Goal: Information Seeking & Learning: Learn about a topic

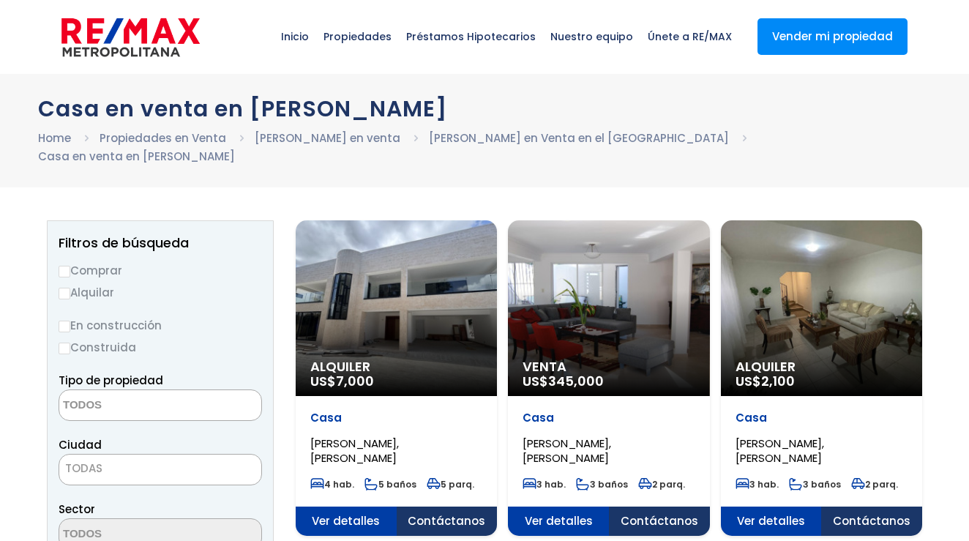
select select
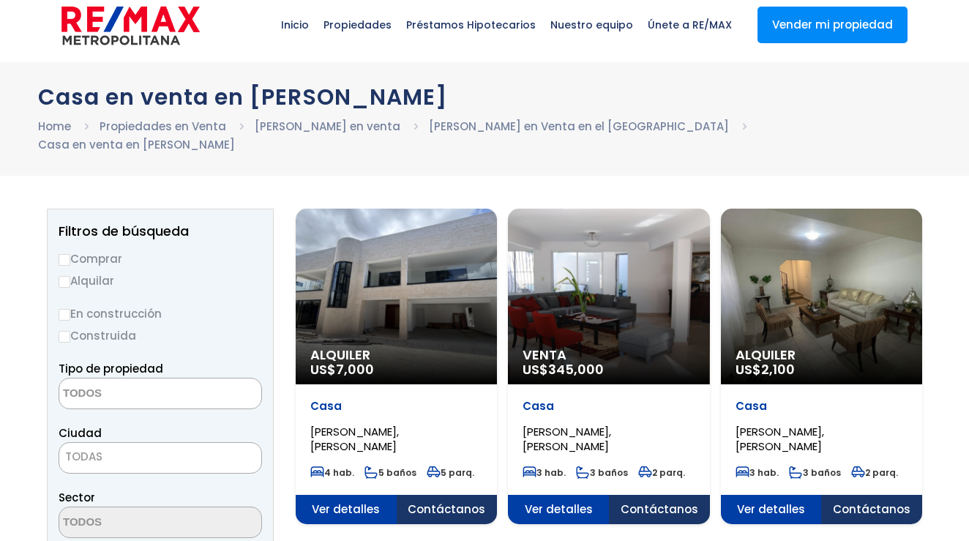
select select "DO"
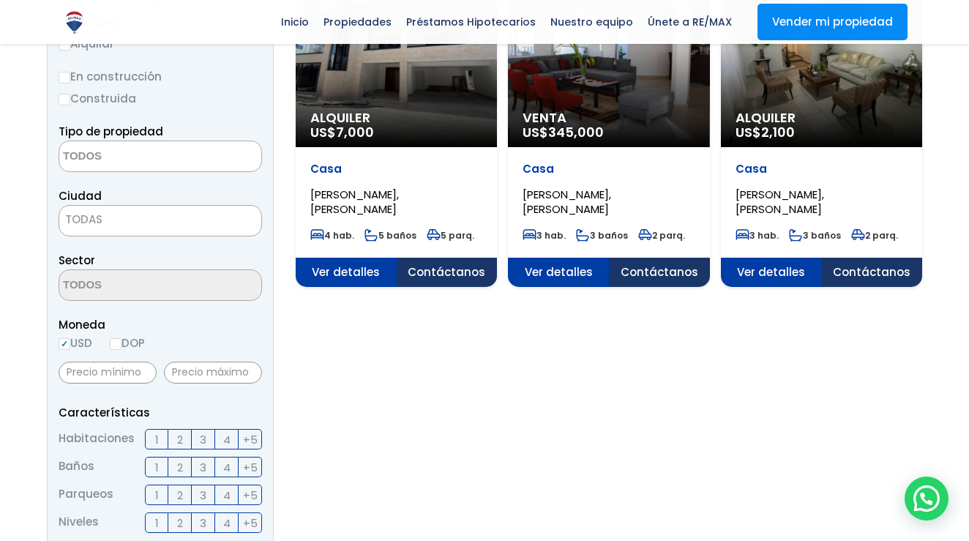
scroll to position [250, 0]
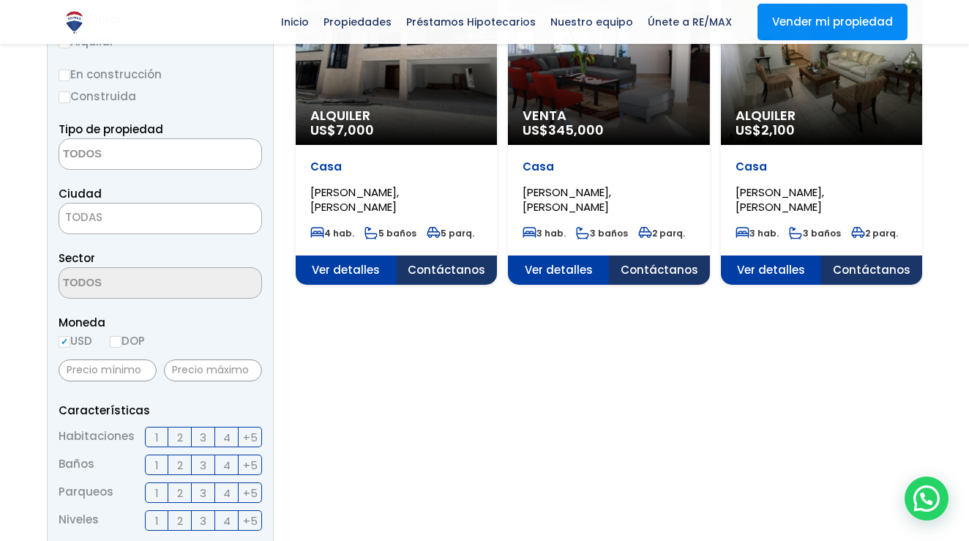
click at [399, 186] on span "JULIETA MORALES, SANTO DOMINGO DE GUZMÁN" at bounding box center [354, 199] width 89 height 30
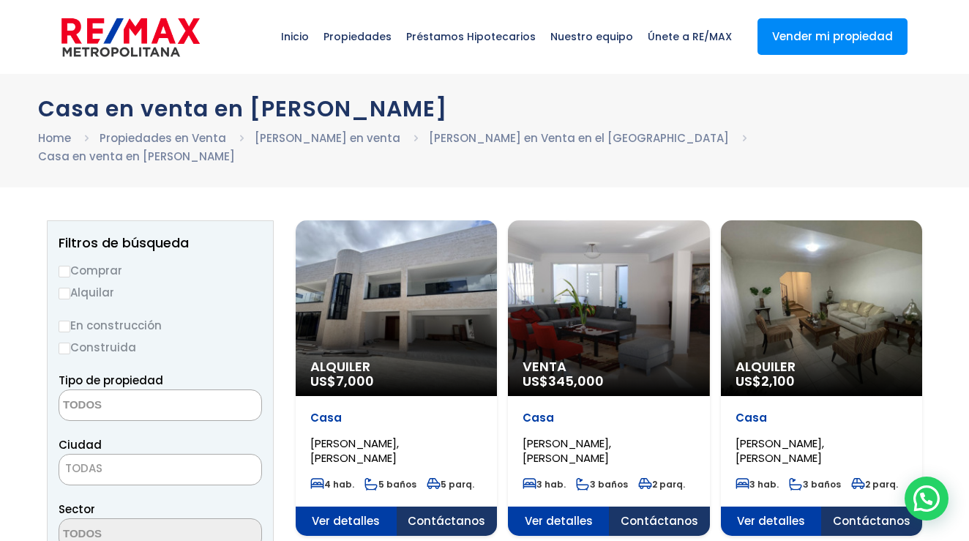
scroll to position [0, 0]
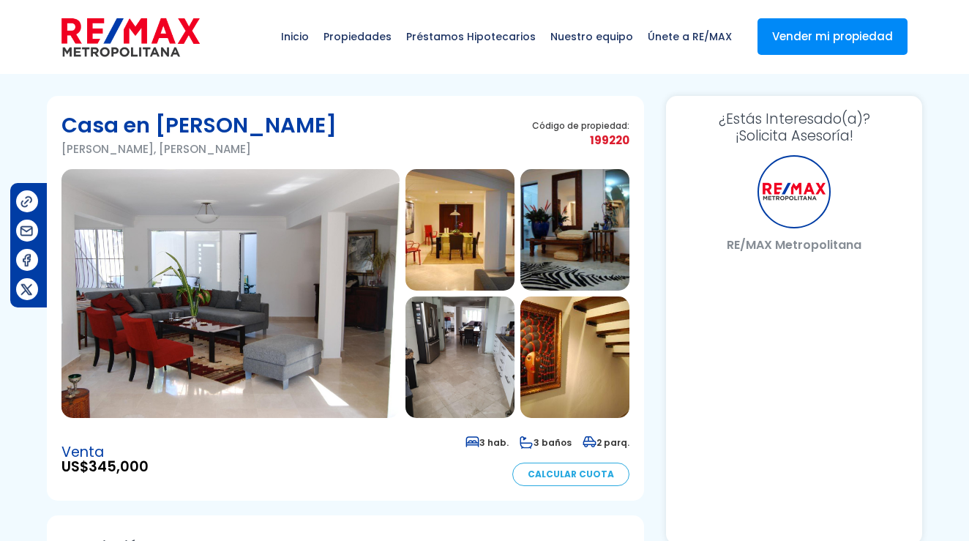
select select "DO"
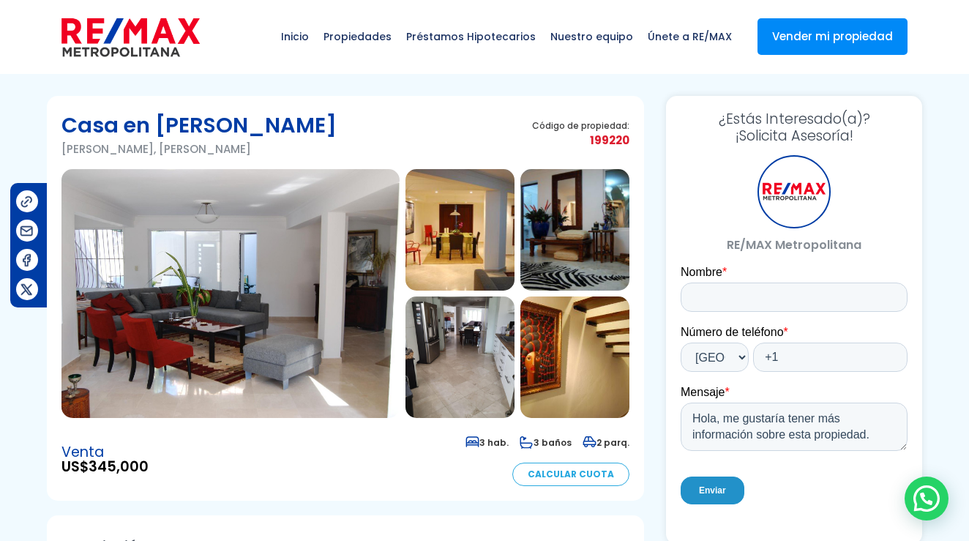
click at [241, 251] on img at bounding box center [230, 293] width 338 height 249
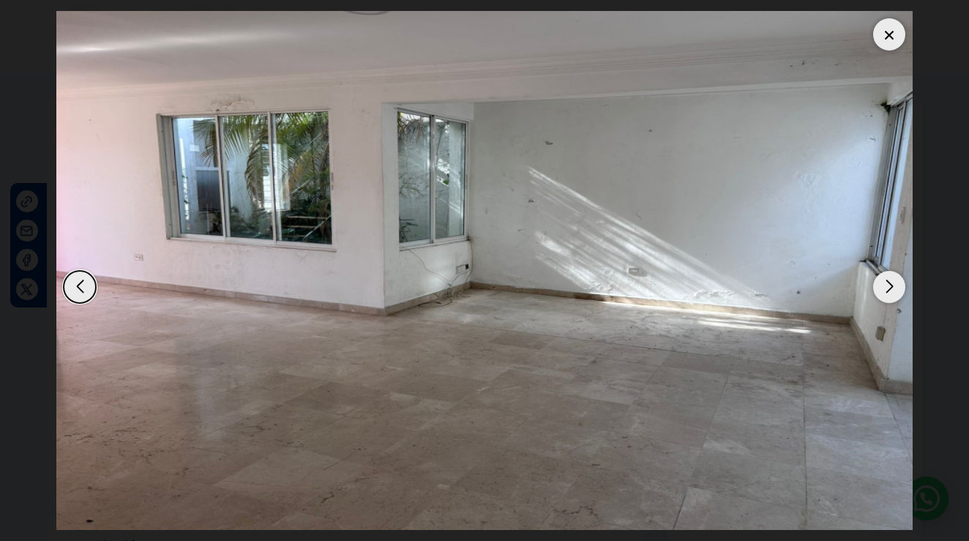
scroll to position [31, 0]
click at [241, 251] on img at bounding box center [484, 270] width 856 height 519
click at [891, 303] on div "Next slide" at bounding box center [889, 287] width 32 height 32
click at [605, 277] on img at bounding box center [484, 270] width 856 height 519
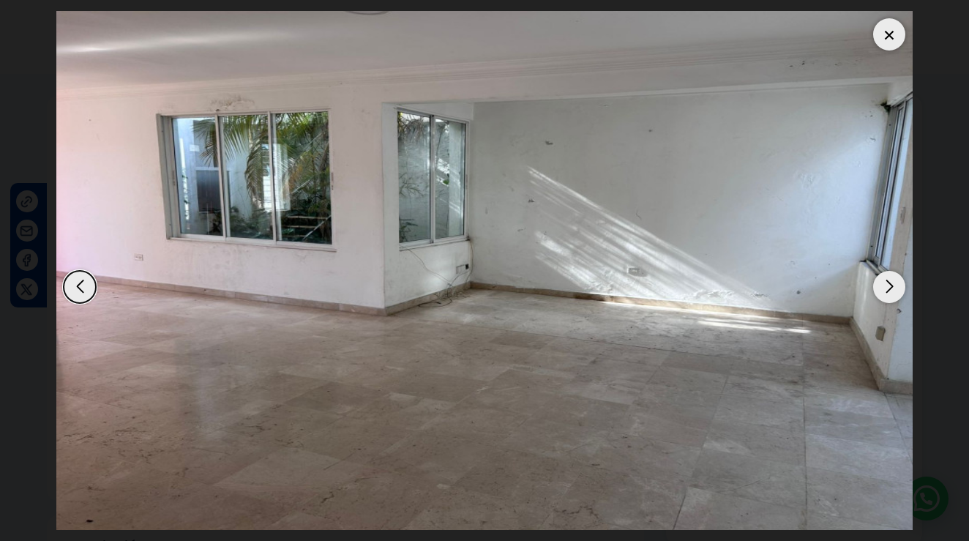
click at [605, 277] on img at bounding box center [484, 270] width 856 height 519
click at [897, 18] on div at bounding box center [889, 34] width 32 height 32
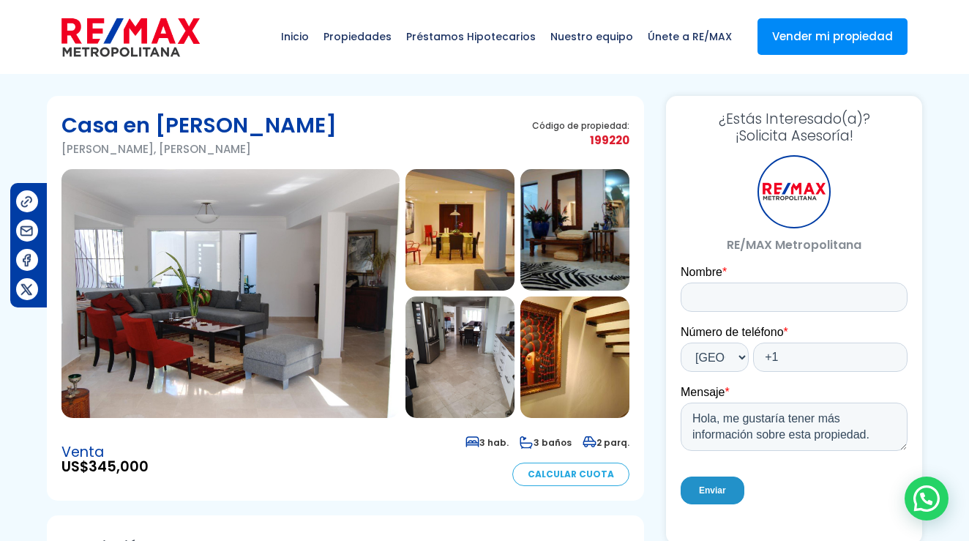
click at [349, 247] on img at bounding box center [230, 293] width 338 height 249
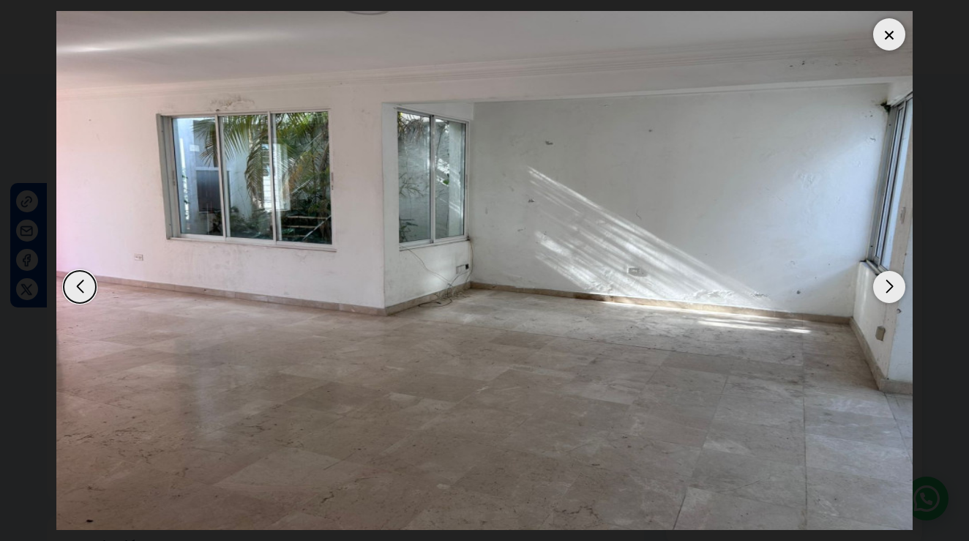
click at [349, 247] on img at bounding box center [484, 270] width 856 height 519
click at [889, 18] on div at bounding box center [889, 34] width 32 height 32
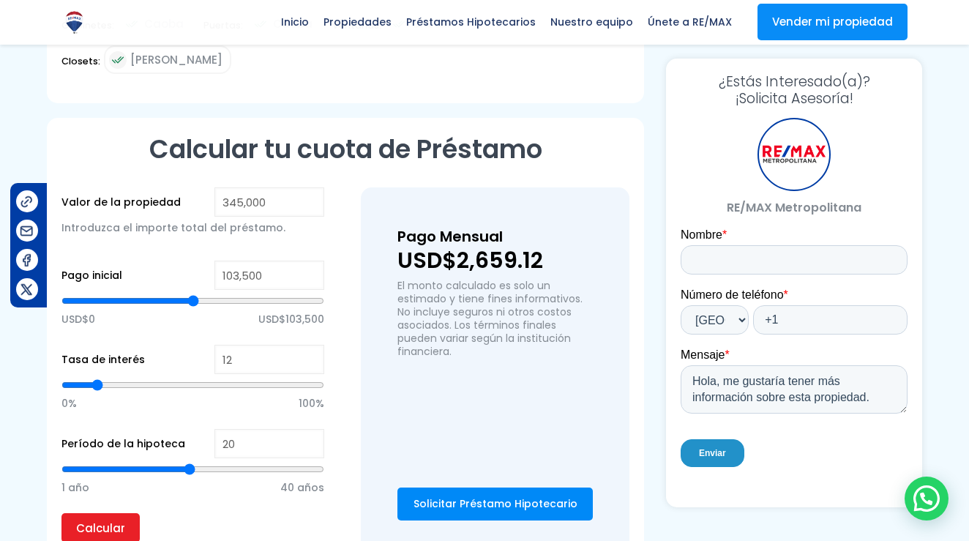
scroll to position [1045, 0]
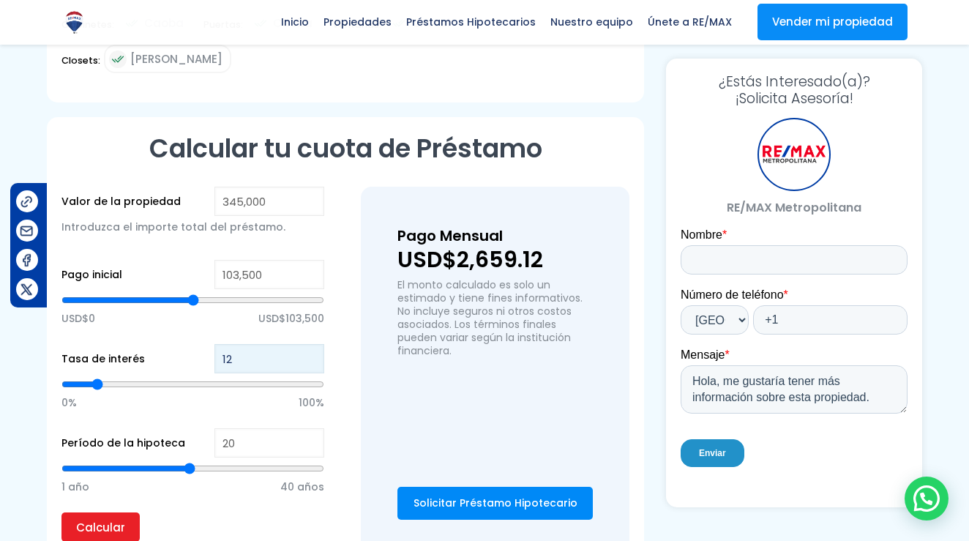
type input "11"
click at [313, 344] on input "11" at bounding box center [269, 358] width 110 height 29
type input "10"
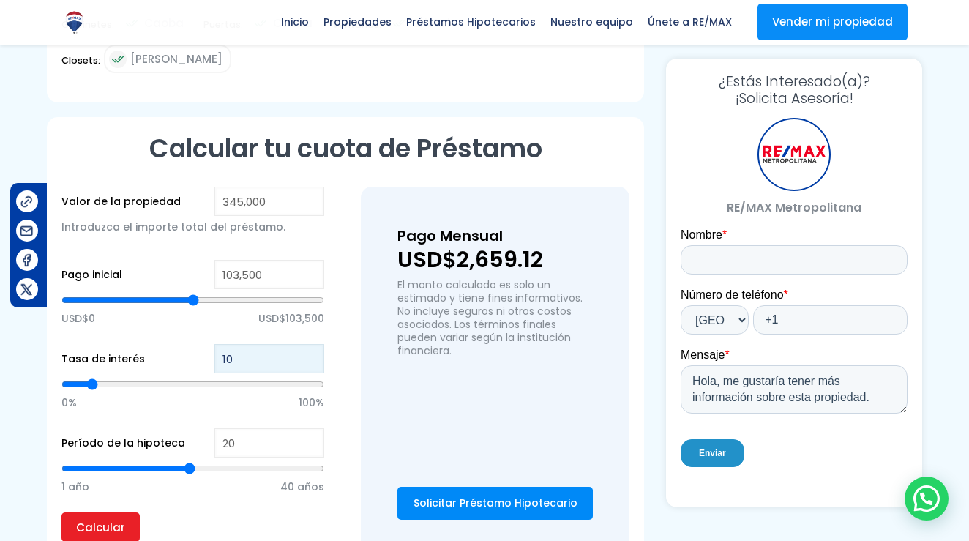
click at [313, 344] on input "10" at bounding box center [269, 358] width 110 height 29
click at [117, 512] on input "Calcular" at bounding box center [100, 526] width 78 height 29
click at [33, 226] on img at bounding box center [26, 230] width 15 height 15
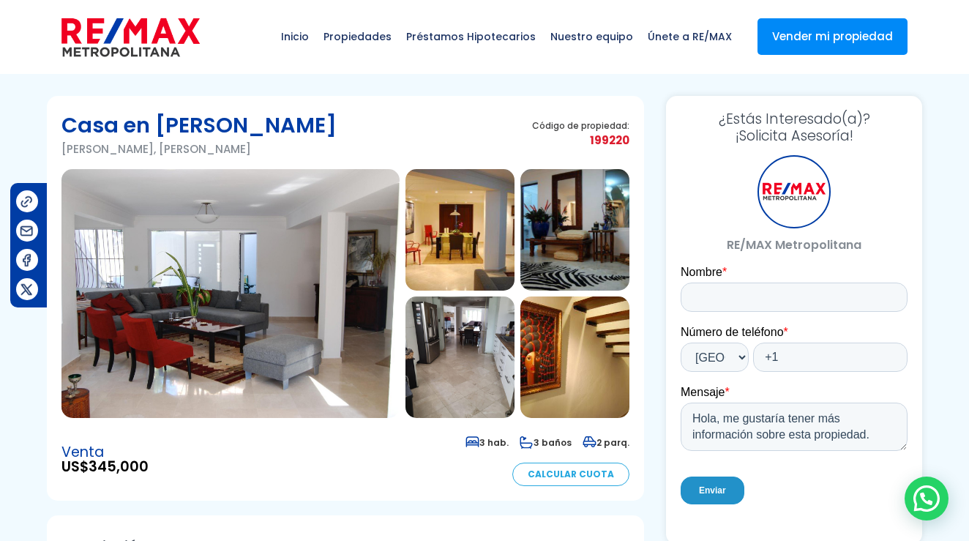
scroll to position [0, 0]
click at [133, 367] on img at bounding box center [230, 293] width 338 height 249
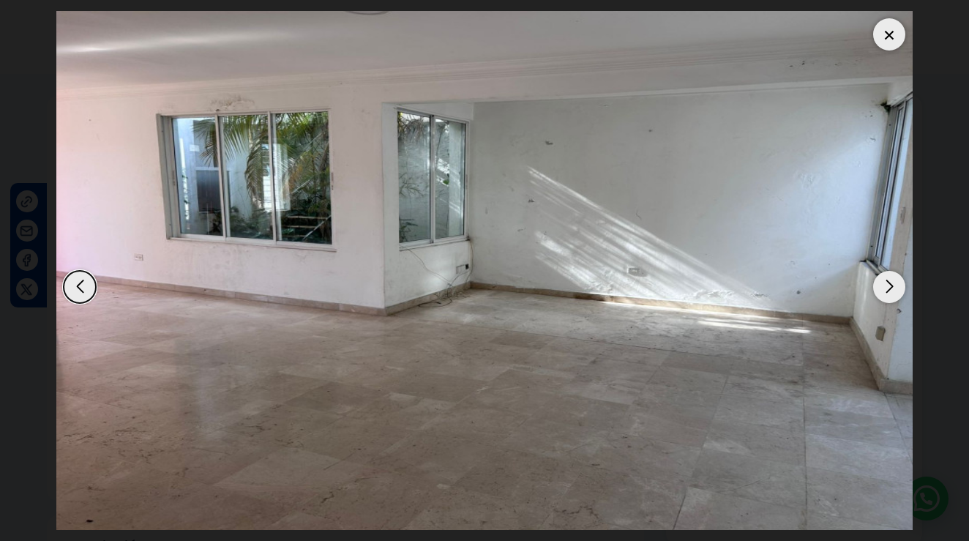
click at [133, 367] on img at bounding box center [484, 270] width 856 height 519
click at [641, 333] on img at bounding box center [484, 270] width 856 height 519
click at [79, 303] on div "Previous slide" at bounding box center [80, 287] width 32 height 32
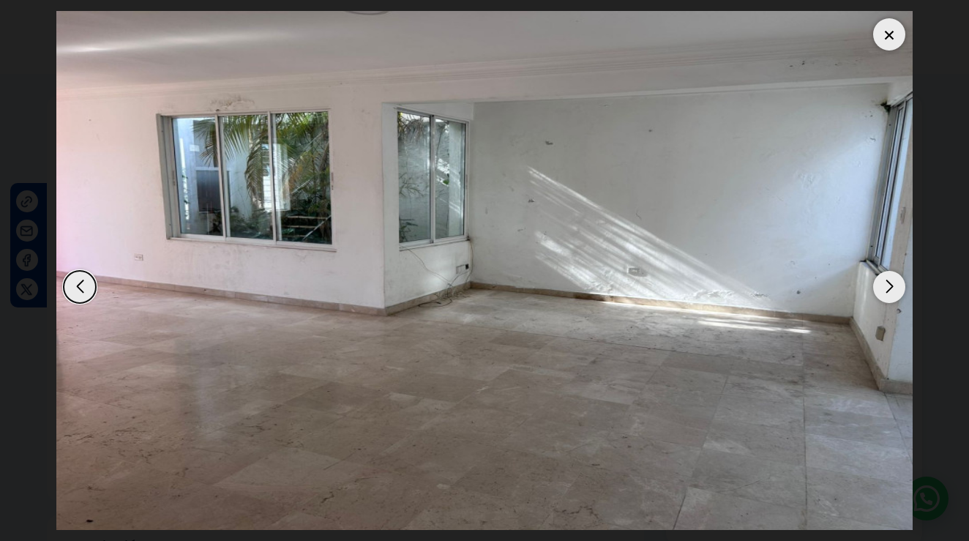
click at [79, 303] on div "Previous slide" at bounding box center [80, 287] width 32 height 32
click at [895, 303] on div "Next slide" at bounding box center [889, 287] width 32 height 32
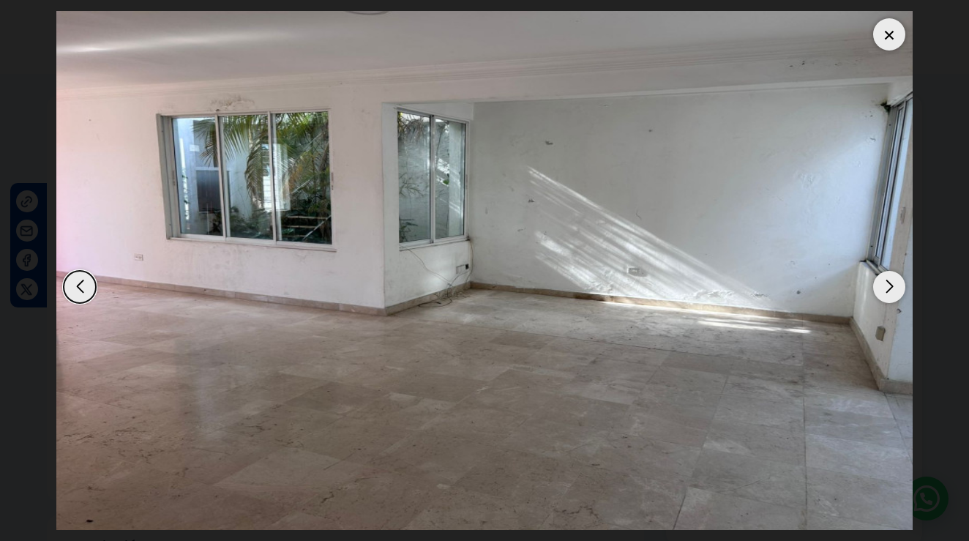
click at [895, 303] on div "Next slide" at bounding box center [889, 287] width 32 height 32
click at [885, 18] on div at bounding box center [889, 34] width 32 height 32
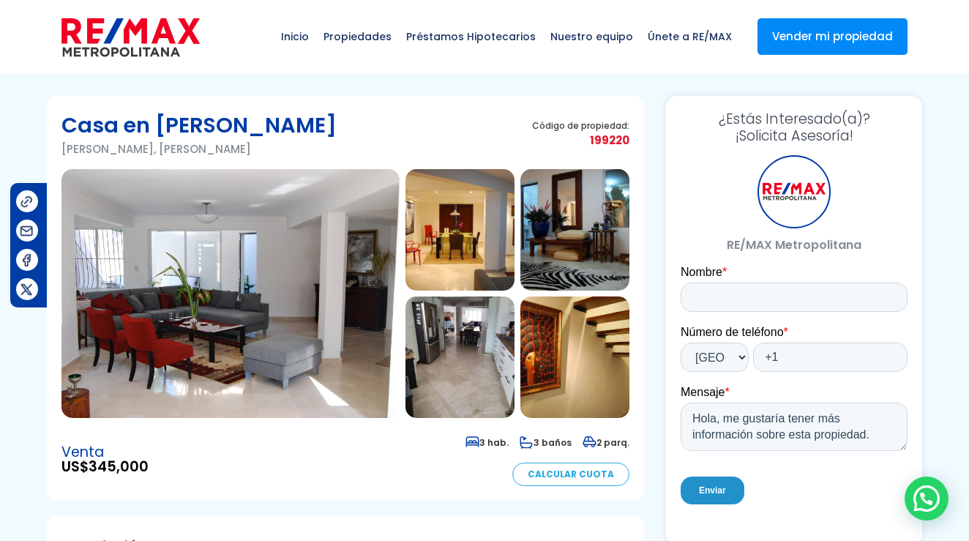
click at [585, 337] on img at bounding box center [574, 356] width 109 height 121
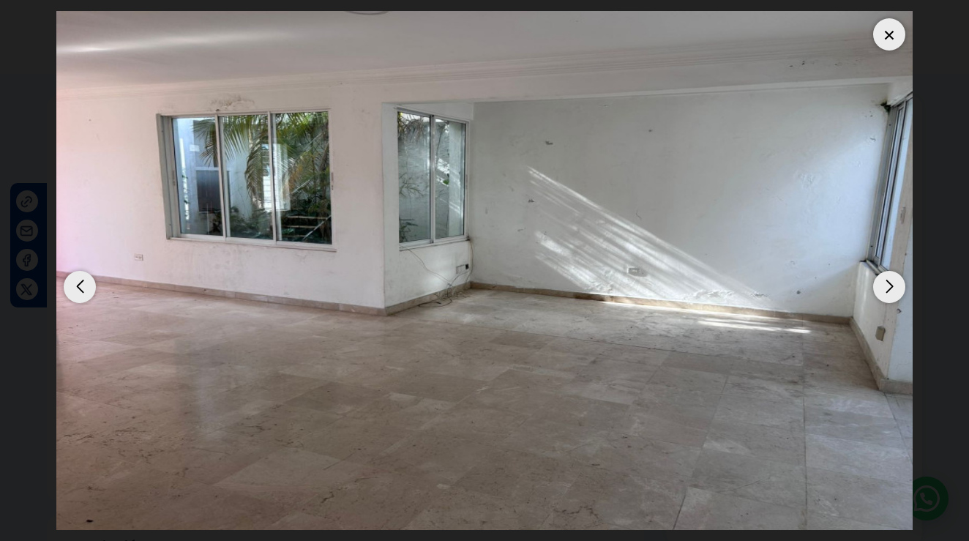
click at [585, 337] on img at bounding box center [484, 270] width 856 height 519
click at [882, 18] on div at bounding box center [889, 34] width 32 height 32
